Goal: Task Accomplishment & Management: Use online tool/utility

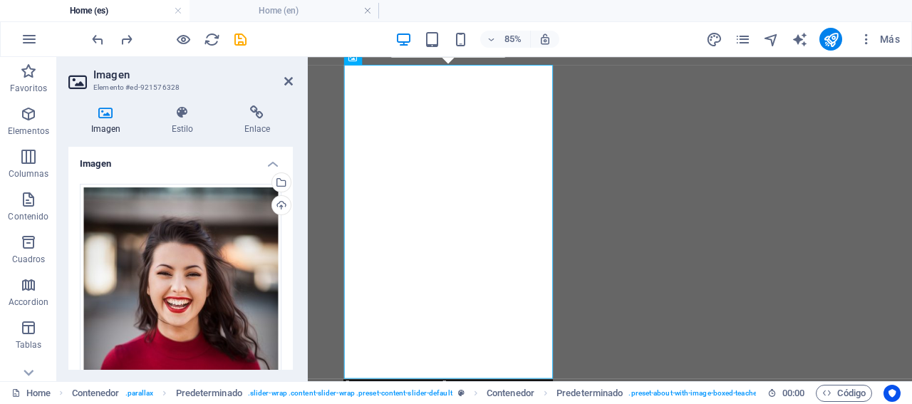
select select "%"
drag, startPoint x: 0, startPoint y: 0, endPoint x: 149, endPoint y: 195, distance: 245.5
click at [221, 217] on div "Arrastra archivos aquí, haz clic para escoger archivos o selecciona archivos de…" at bounding box center [181, 333] width 202 height 299
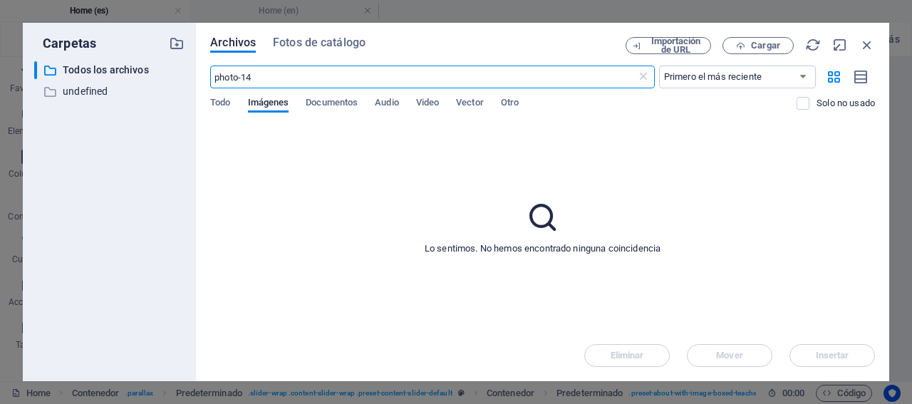
scroll to position [10039, 0]
click at [865, 42] on icon "button" at bounding box center [867, 45] width 16 height 16
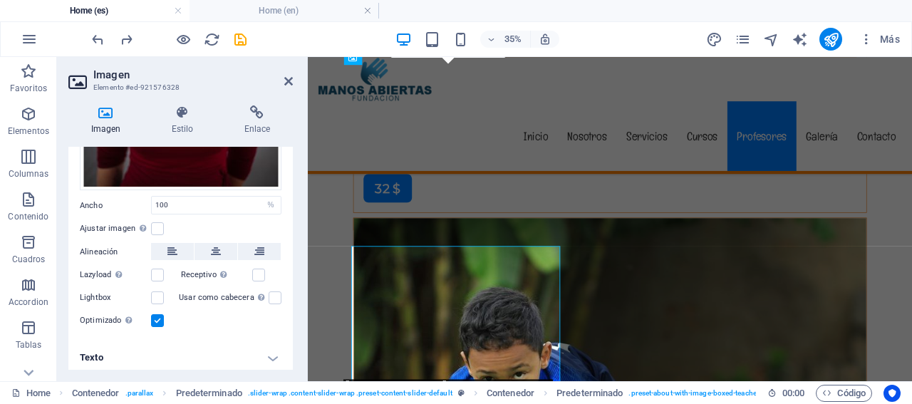
scroll to position [9826, 0]
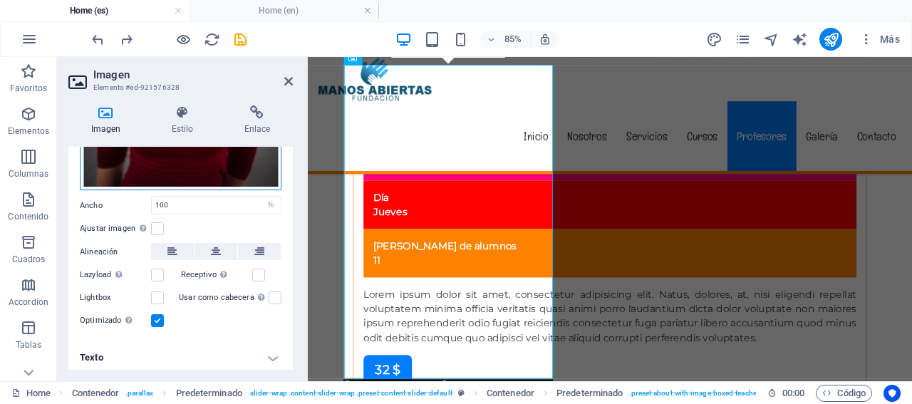
click at [206, 162] on div "Arrastra archivos aquí, haz clic para escoger archivos o selecciona archivos de…" at bounding box center [181, 41] width 202 height 299
click at [206, 162] on body "[DOMAIN_NAME] Home (es) Home (en) Favoritos Elementos Columnas Contenido [PERSO…" at bounding box center [456, 202] width 912 height 404
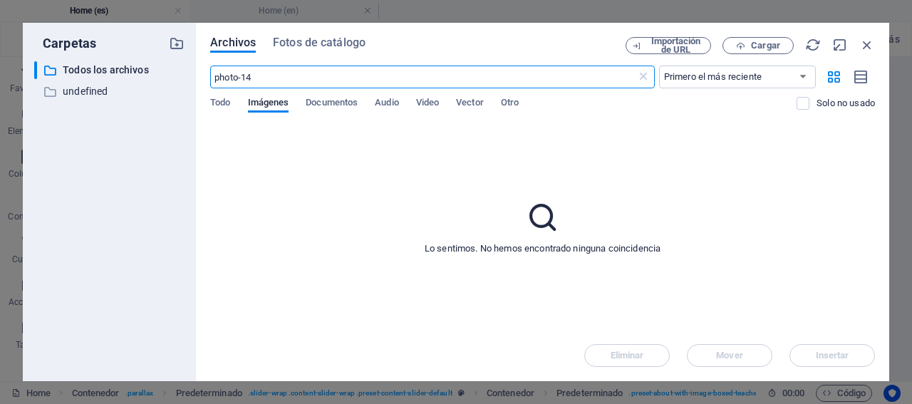
scroll to position [10039, 0]
drag, startPoint x: 255, startPoint y: 76, endPoint x: 224, endPoint y: 70, distance: 32.0
click at [225, 71] on input "photo-14" at bounding box center [422, 77] width 425 height 23
type input "p"
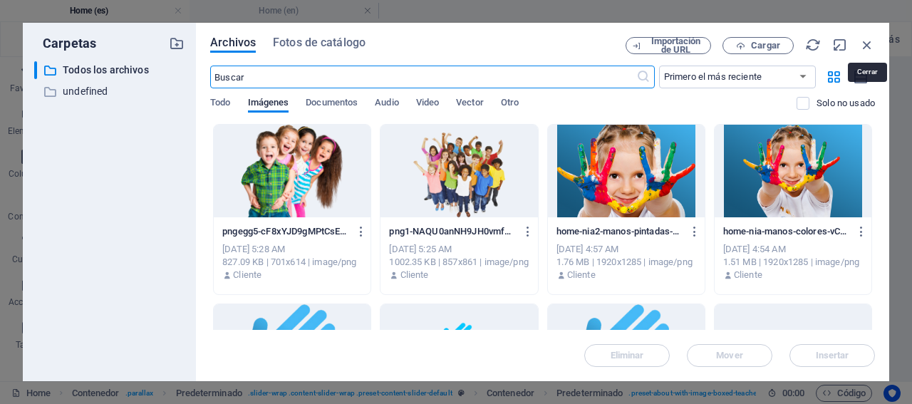
click at [870, 42] on icon "button" at bounding box center [867, 45] width 16 height 16
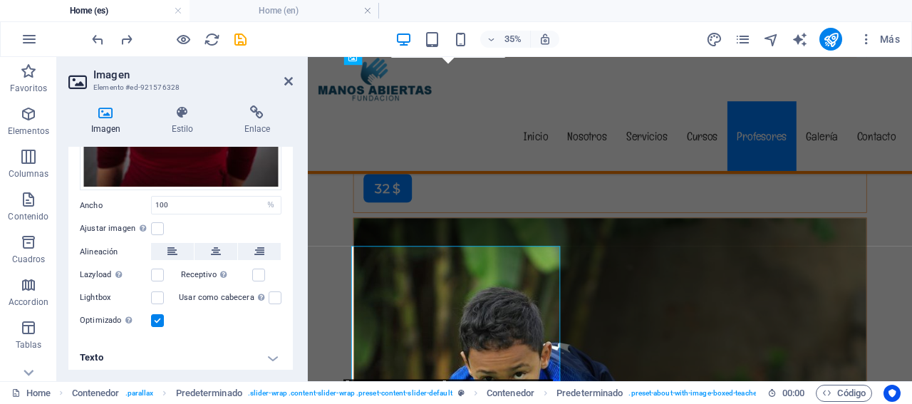
scroll to position [9826, 0]
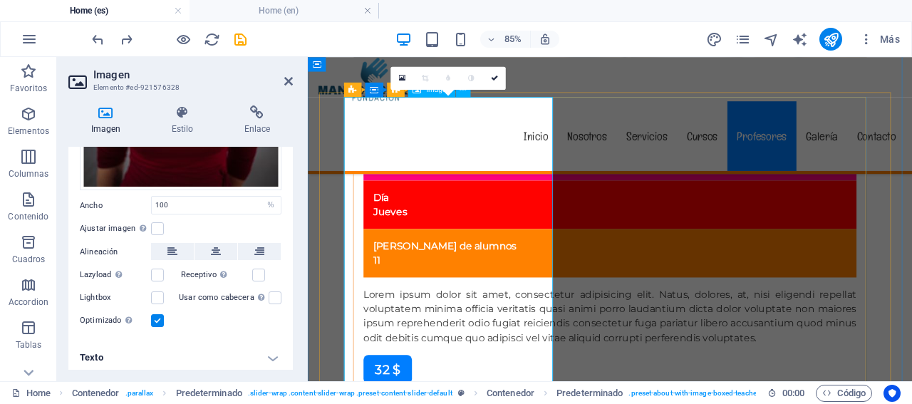
scroll to position [9684, 0]
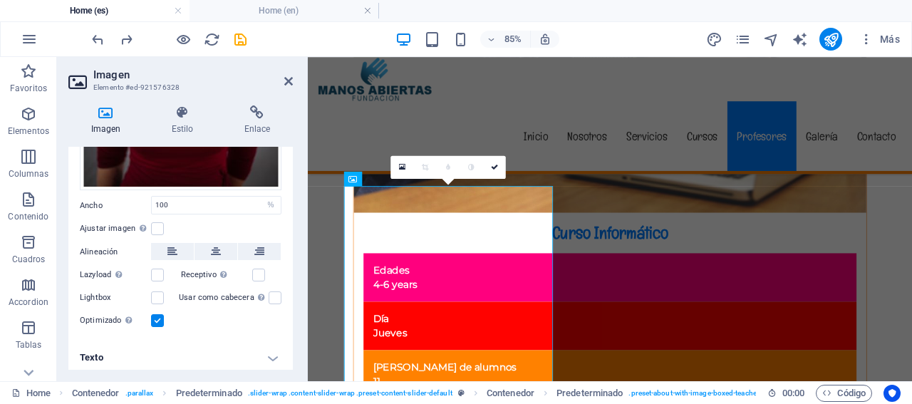
click at [399, 164] on icon at bounding box center [402, 167] width 6 height 9
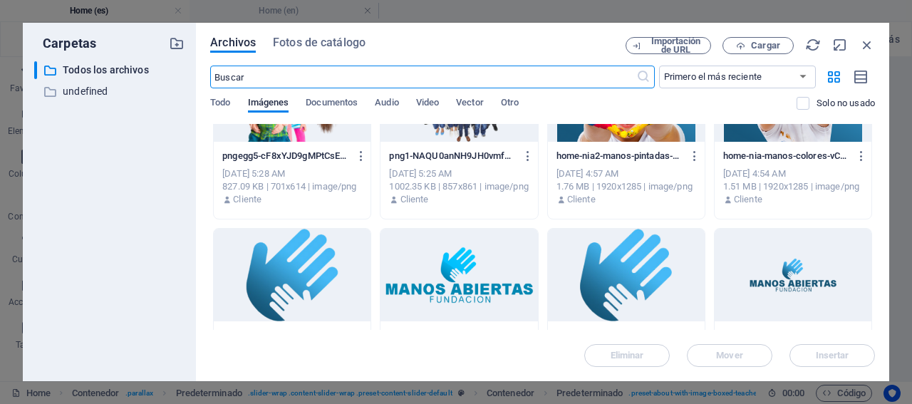
scroll to position [0, 0]
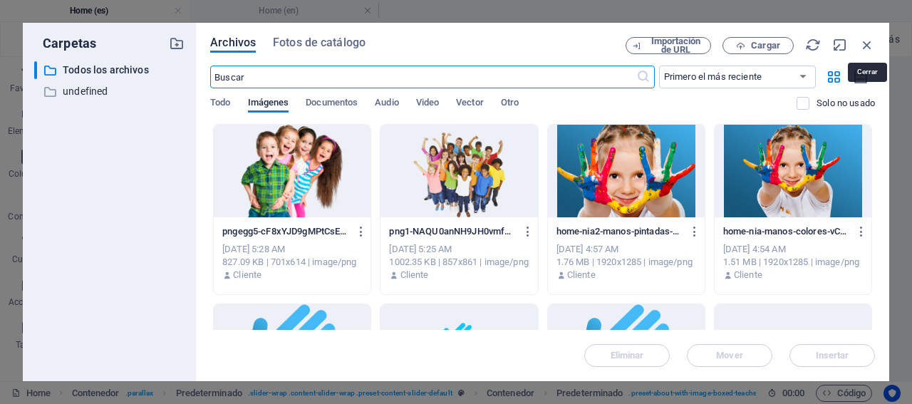
click at [868, 46] on icon "button" at bounding box center [867, 45] width 16 height 16
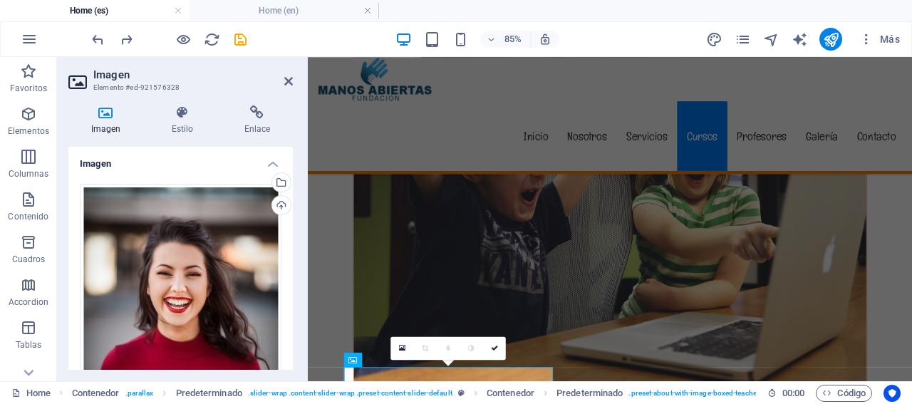
drag, startPoint x: 181, startPoint y: 86, endPoint x: 118, endPoint y: 100, distance: 64.8
click at [147, 91] on h3 "Elemento #ed-921576328" at bounding box center [178, 87] width 171 height 13
click at [273, 10] on h4 "Home (en)" at bounding box center [285, 11] width 190 height 16
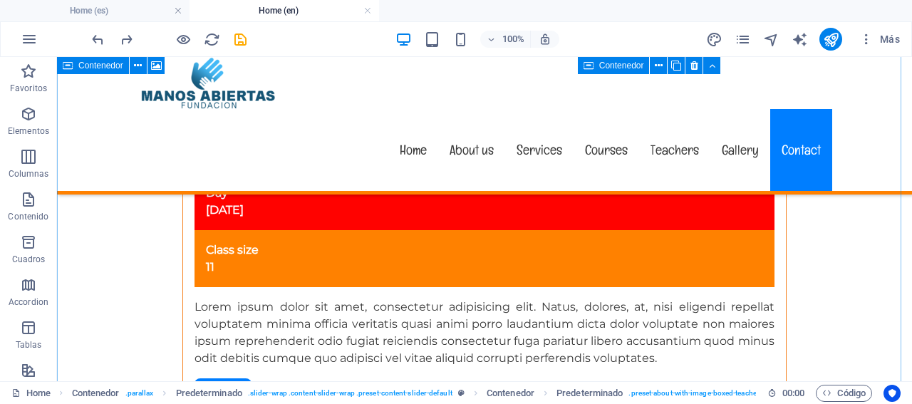
scroll to position [9760, 0]
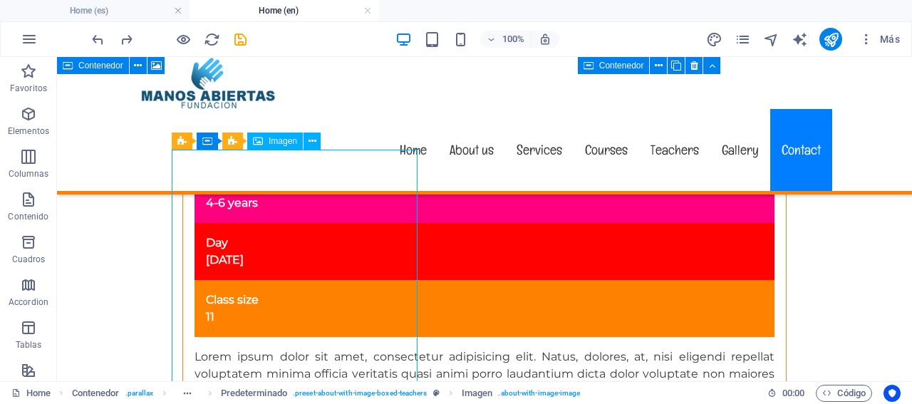
select select "%"
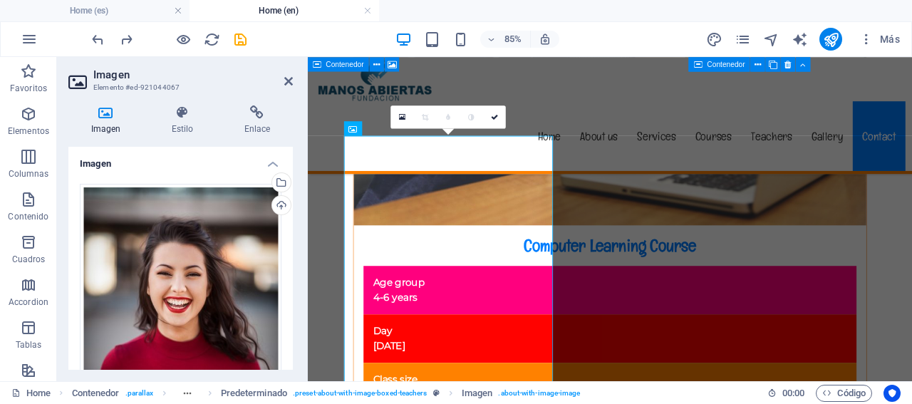
click at [269, 180] on div "Selecciona archivos del administrador de archivos, de la galería de fotos o car…" at bounding box center [223, 184] width 93 height 64
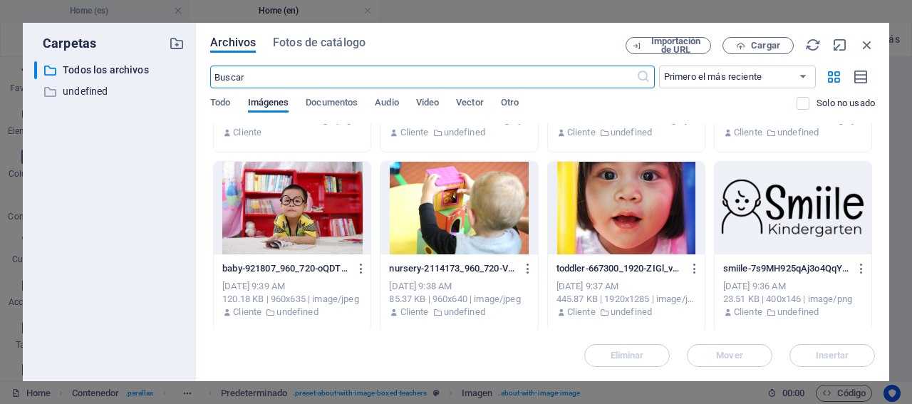
scroll to position [503, 0]
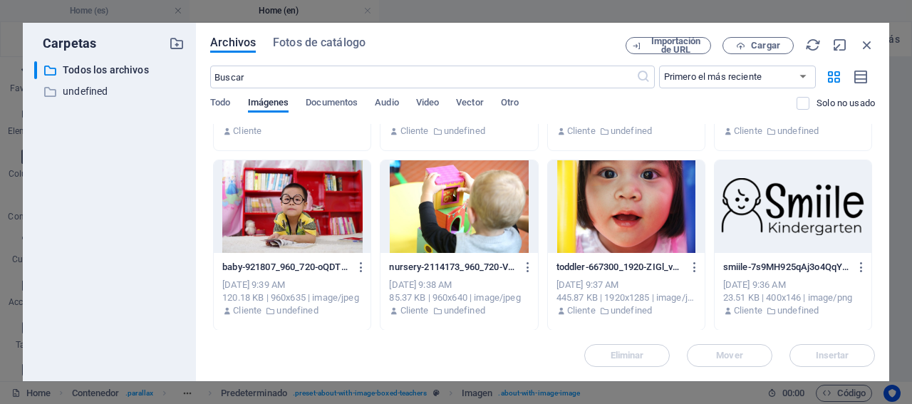
click at [120, 90] on p "undefined" at bounding box center [110, 91] width 95 height 16
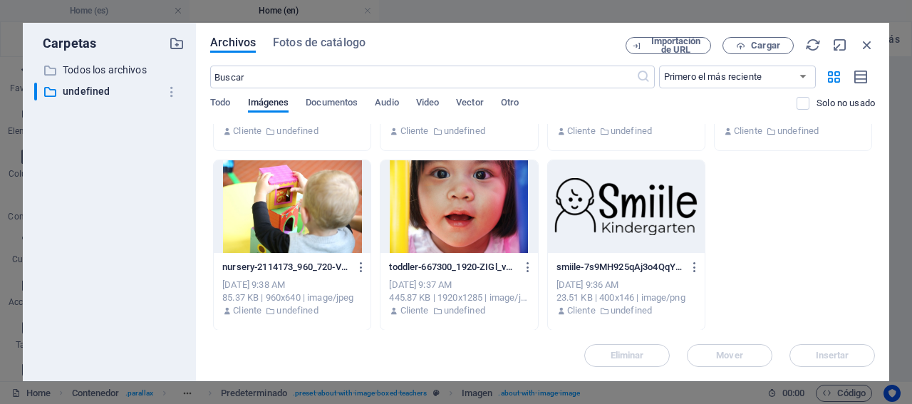
scroll to position [144, 0]
click at [508, 99] on span "Otro" at bounding box center [510, 104] width 18 height 20
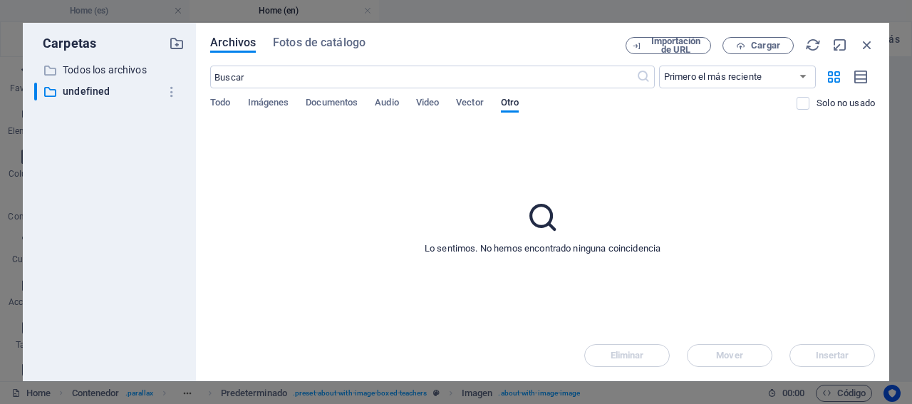
click at [473, 99] on span "Vector" at bounding box center [470, 104] width 28 height 20
click at [430, 100] on span "Video" at bounding box center [427, 104] width 23 height 20
click at [384, 102] on span "Audio" at bounding box center [387, 104] width 24 height 20
click at [332, 103] on span "Documentos" at bounding box center [332, 104] width 52 height 20
click at [269, 105] on span "Imágenes" at bounding box center [268, 104] width 41 height 20
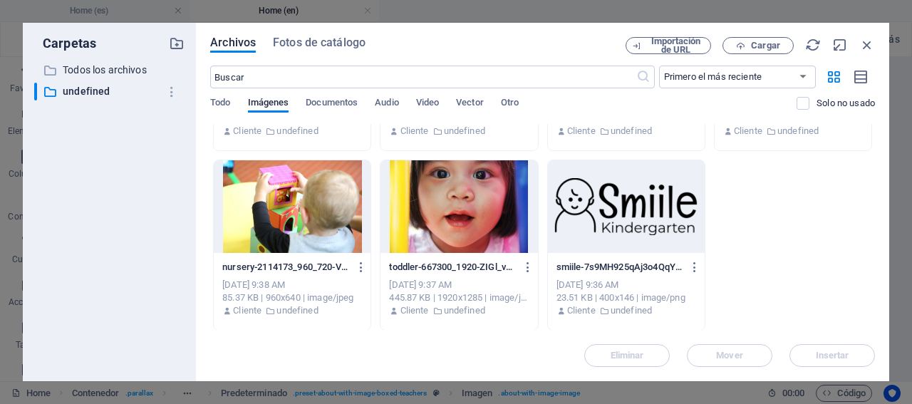
click at [224, 106] on span "Todo" at bounding box center [220, 104] width 20 height 20
click at [863, 39] on icon "button" at bounding box center [867, 45] width 16 height 16
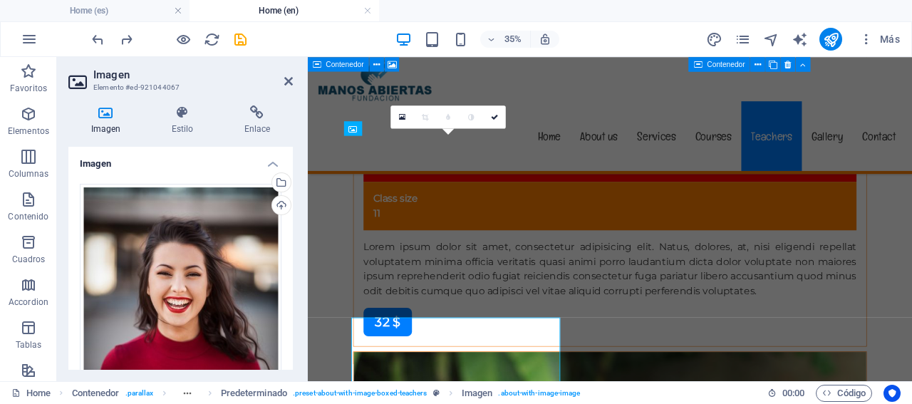
scroll to position [9760, 0]
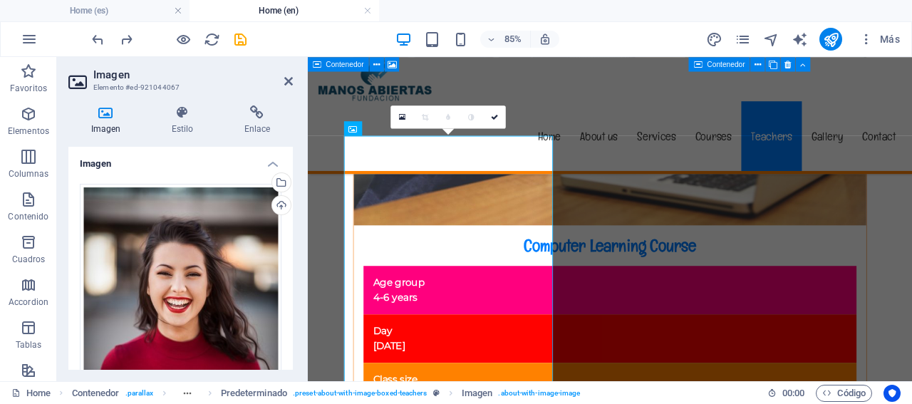
click at [402, 117] on icon at bounding box center [402, 117] width 6 height 9
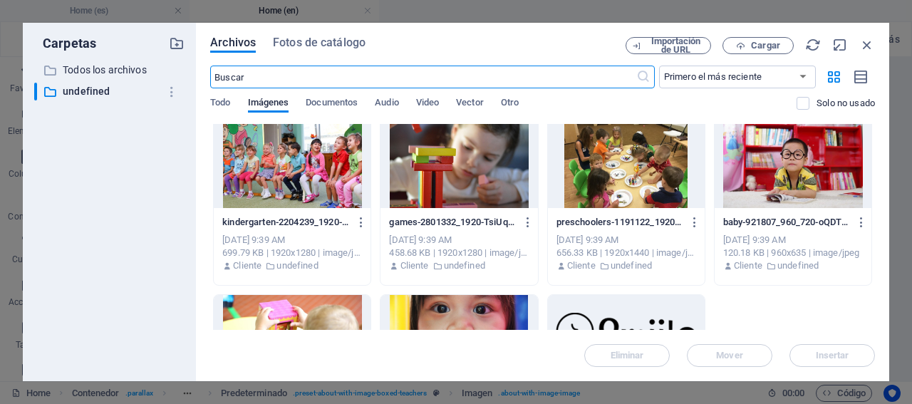
scroll to position [0, 0]
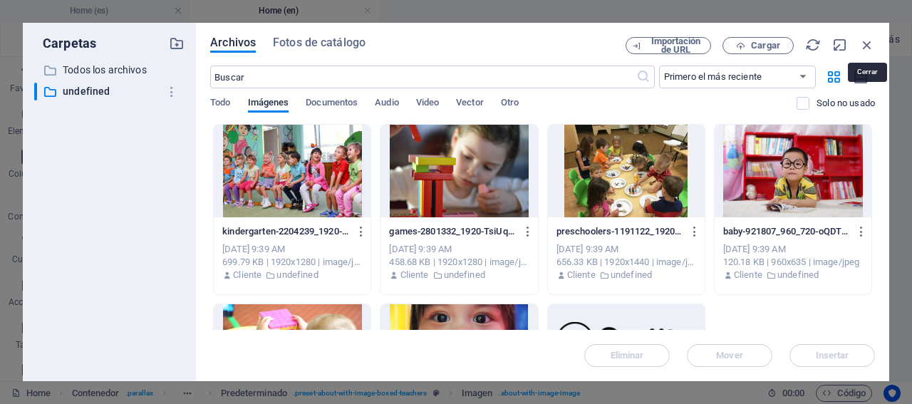
click at [871, 42] on icon "button" at bounding box center [867, 45] width 16 height 16
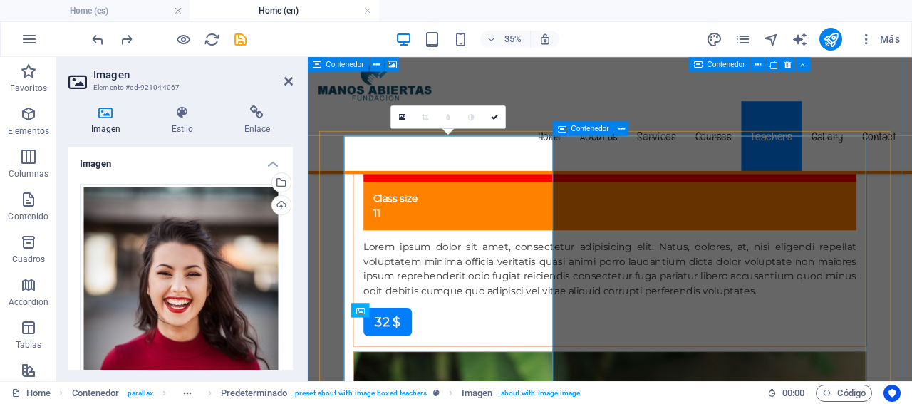
scroll to position [9760, 0]
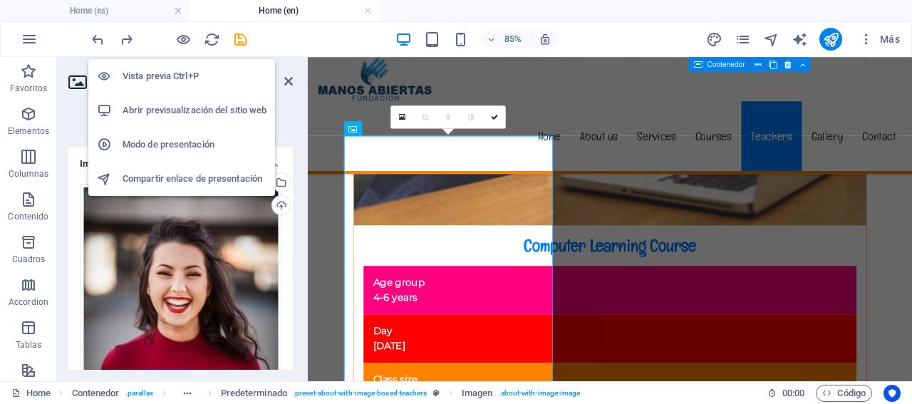
click at [182, 43] on icon "button" at bounding box center [183, 39] width 16 height 16
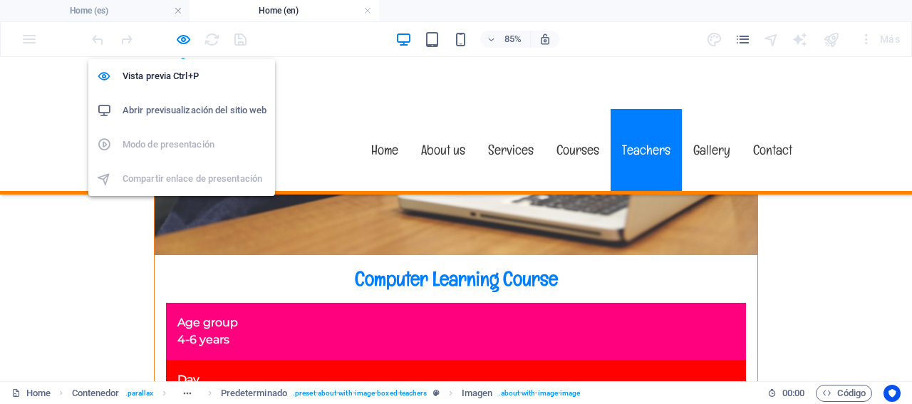
scroll to position [6635, 0]
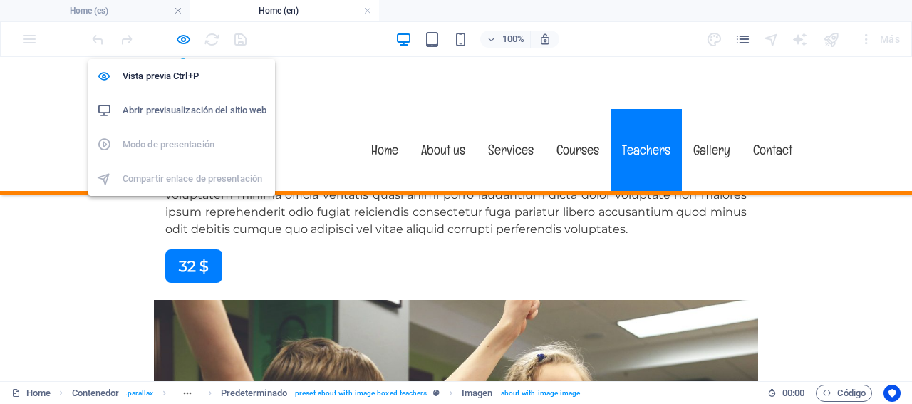
click at [170, 115] on h6 "Abrir previsualización del sitio web" at bounding box center [195, 110] width 144 height 17
click at [186, 39] on icon "button" at bounding box center [183, 39] width 16 height 16
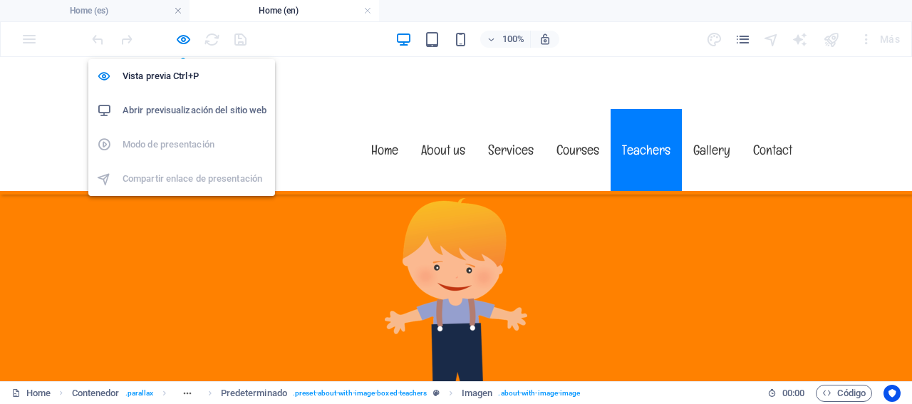
select select "%"
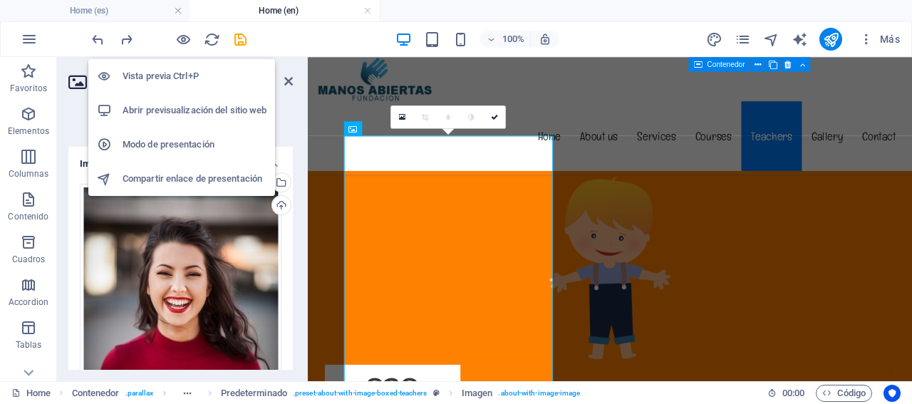
scroll to position [9760, 0]
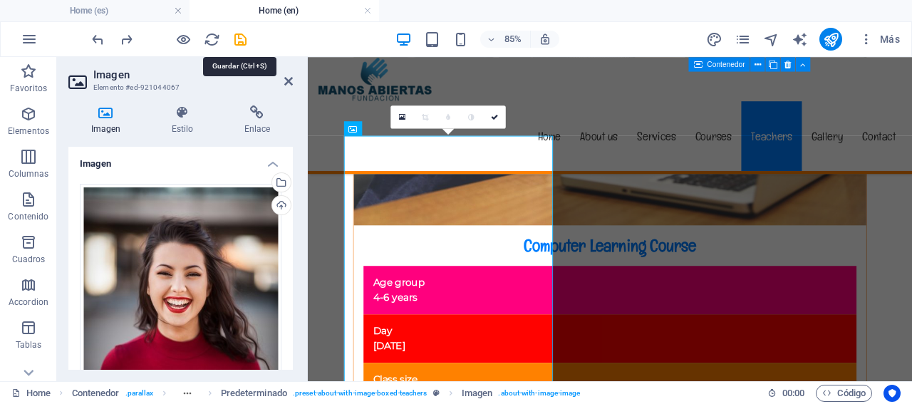
click at [243, 36] on icon "save" at bounding box center [240, 39] width 16 height 16
select select "%"
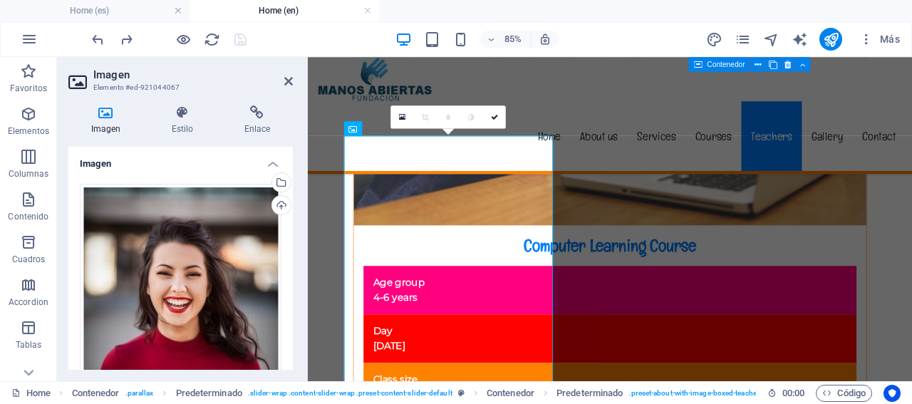
click at [147, 14] on h4 "Home (es)" at bounding box center [95, 11] width 190 height 16
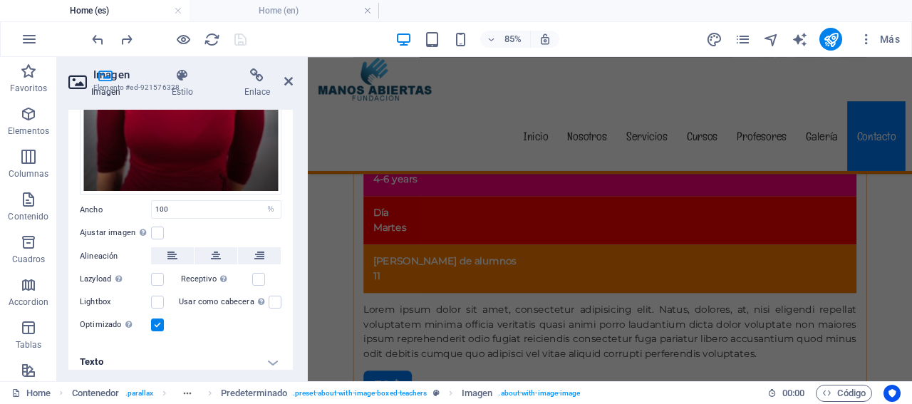
scroll to position [255, 0]
